Goal: Find specific page/section: Find specific page/section

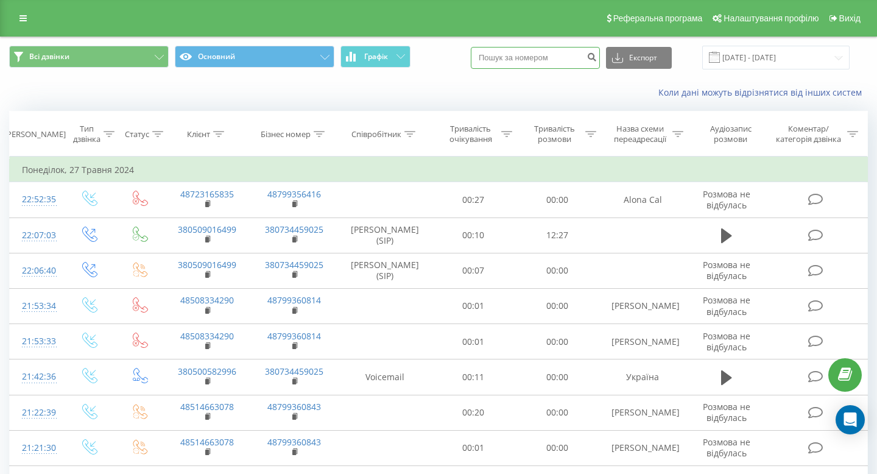
click at [552, 67] on input at bounding box center [535, 58] width 129 height 22
paste input "380503079762"
type input "380503079762"
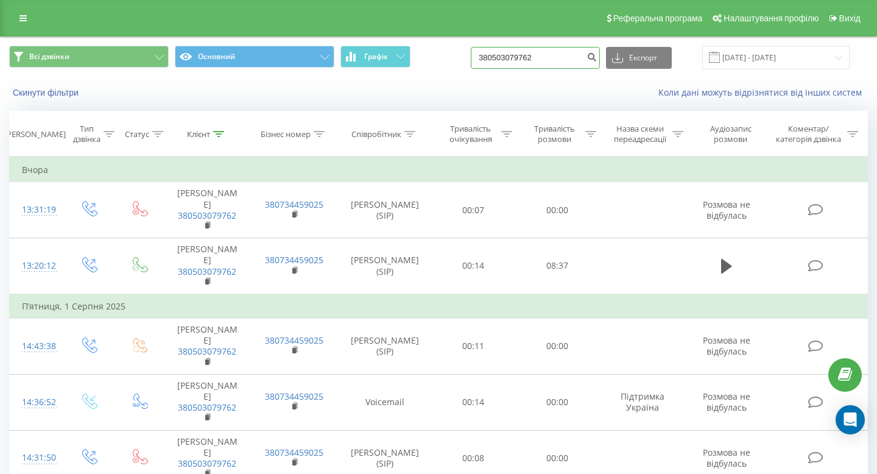
click at [561, 57] on input "380503079762" at bounding box center [535, 58] width 129 height 22
paste input "8009426"
type input "380508009426"
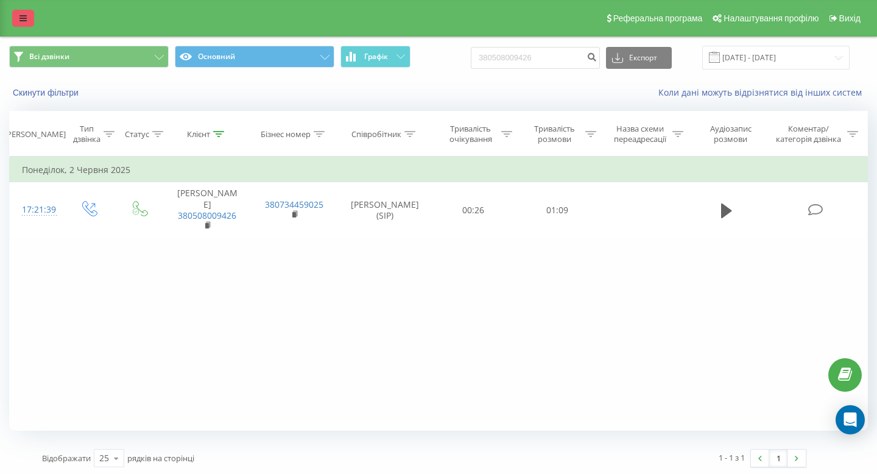
click at [32, 19] on link at bounding box center [23, 18] width 22 height 17
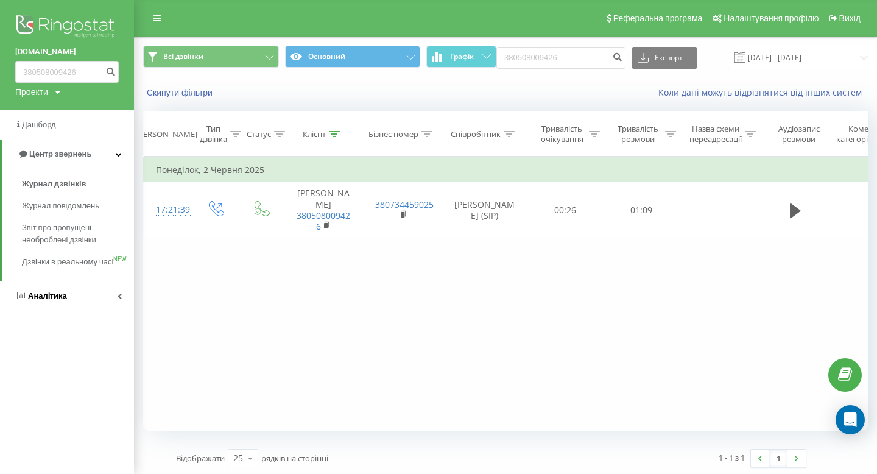
click at [65, 300] on span "Аналiтика" at bounding box center [47, 295] width 39 height 9
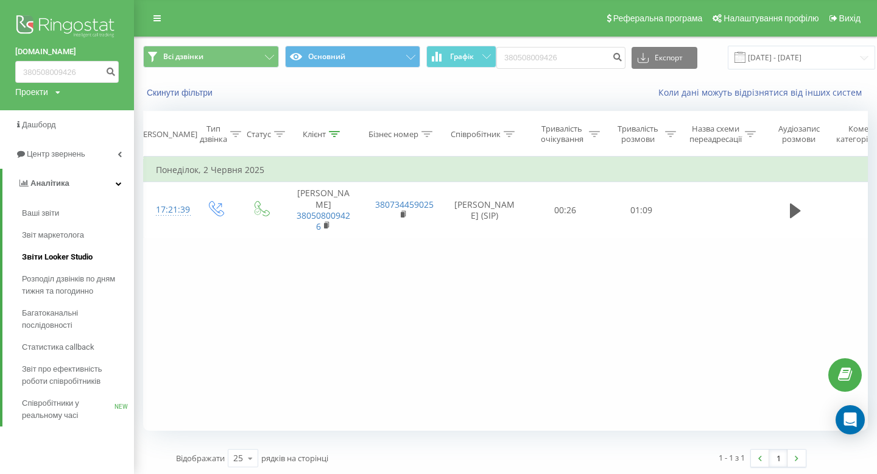
click at [73, 249] on link "Звіти Looker Studio" at bounding box center [78, 257] width 112 height 22
